Goal: Information Seeking & Learning: Learn about a topic

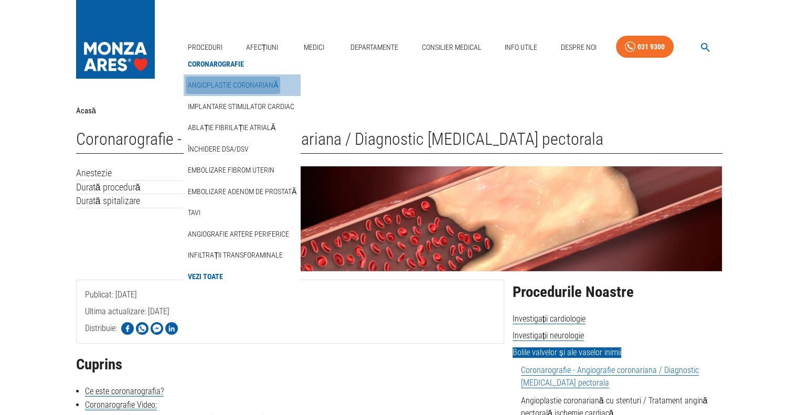
click at [220, 80] on link "Angioplastie coronariană" at bounding box center [233, 85] width 94 height 17
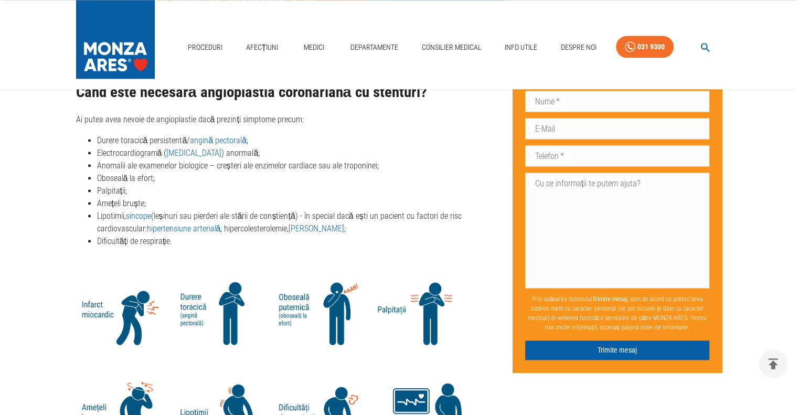
scroll to position [1260, 0]
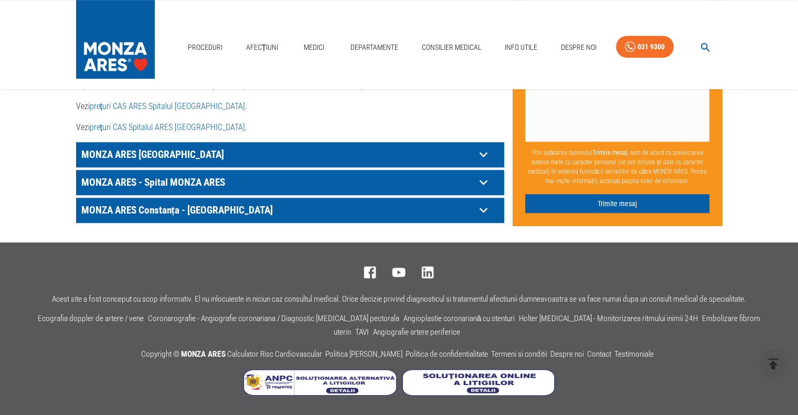
scroll to position [682, 0]
click at [485, 185] on icon at bounding box center [483, 182] width 8 height 5
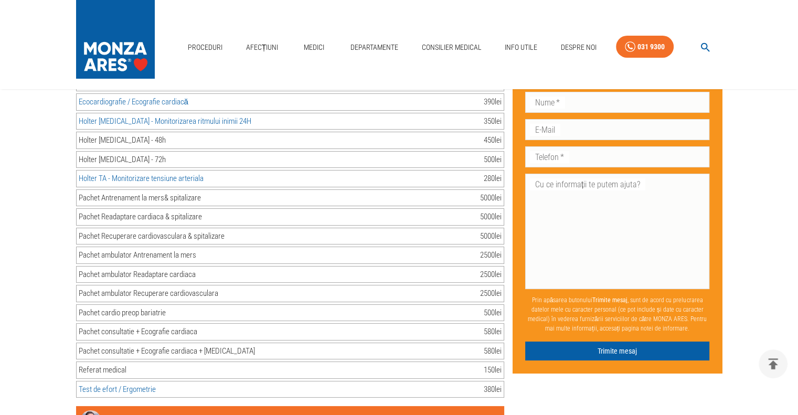
scroll to position [3936, 0]
